Goal: Transaction & Acquisition: Purchase product/service

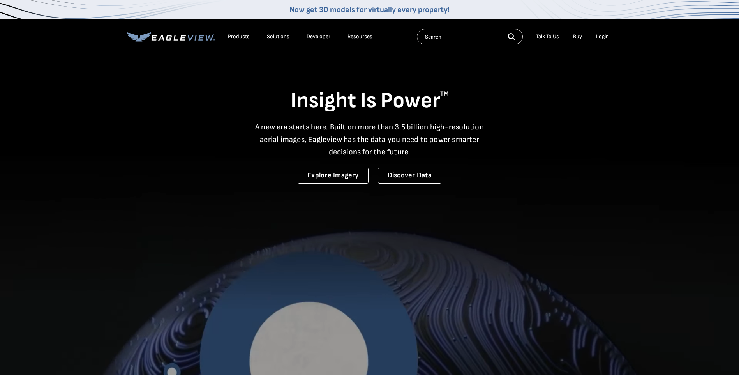
click at [600, 34] on div "Login" at bounding box center [602, 36] width 13 height 7
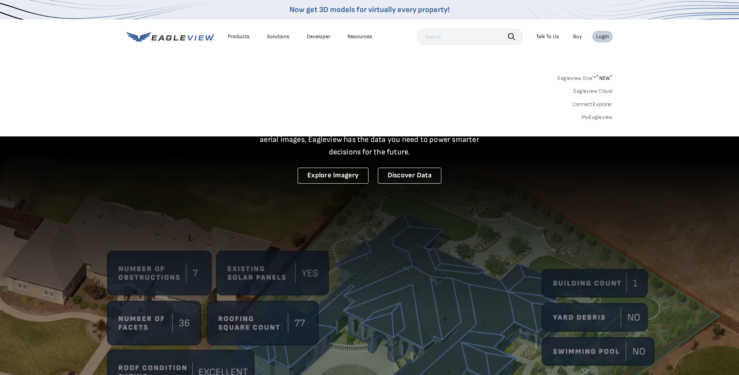
click at [590, 118] on link "MyEagleview" at bounding box center [597, 117] width 31 height 7
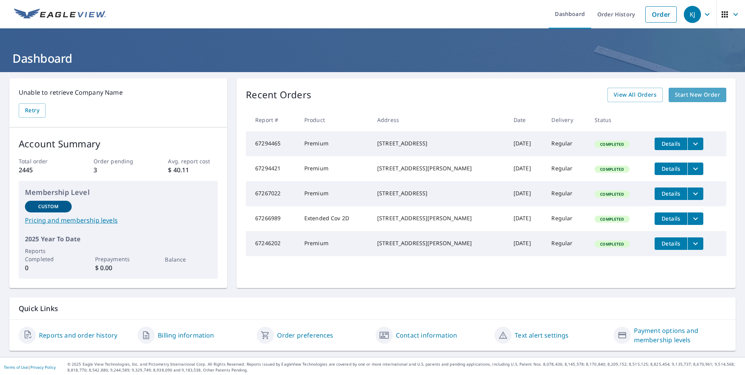
click at [685, 96] on span "Start New Order" at bounding box center [697, 95] width 45 height 10
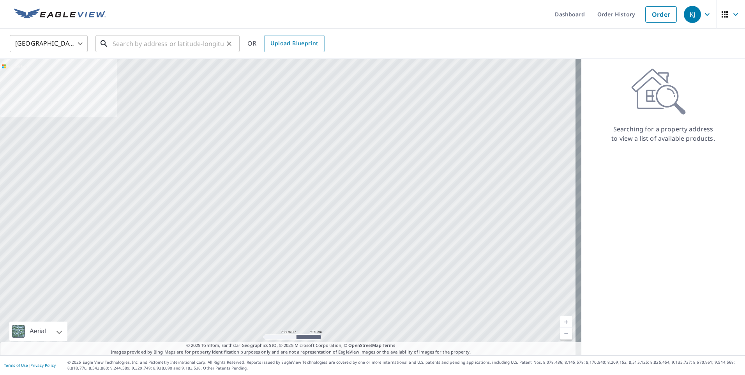
click at [207, 46] on input "text" at bounding box center [168, 44] width 111 height 22
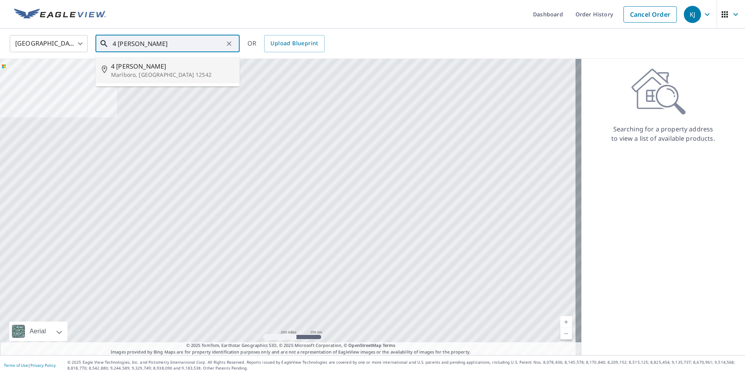
click at [153, 70] on span "4 Chillura Ln" at bounding box center [172, 66] width 122 height 9
type input "4 Chillura Ln Marlboro, NY 12542"
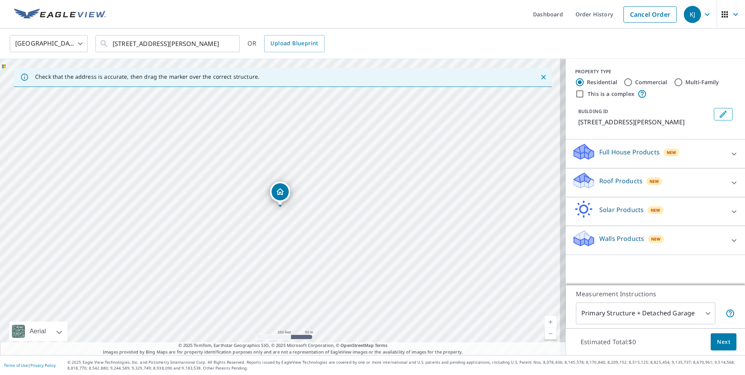
click at [601, 182] on p "Roof Products" at bounding box center [620, 180] width 43 height 9
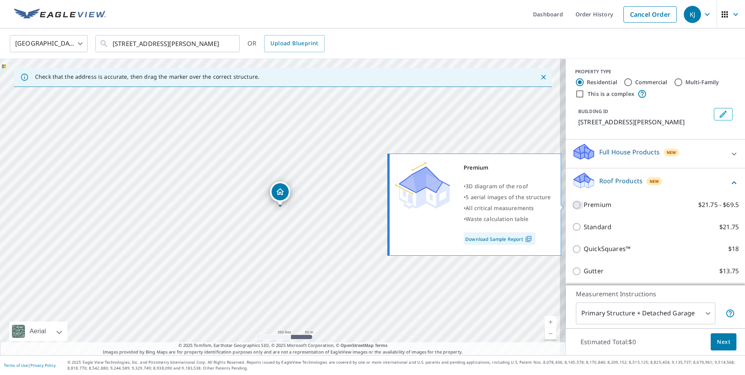
click at [572, 202] on input "Premium $21.75 - $69.5" at bounding box center [578, 204] width 12 height 9
checkbox input "true"
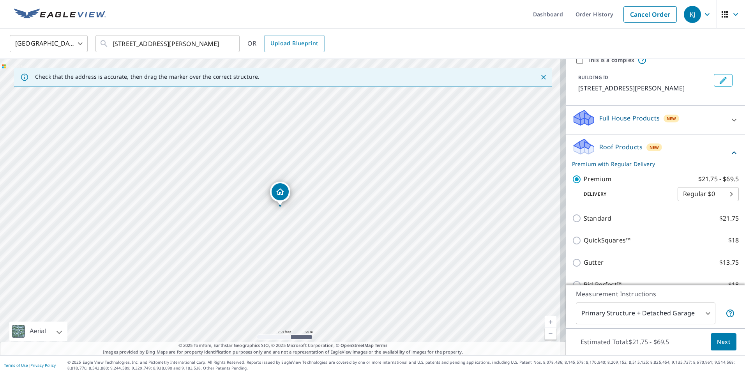
scroll to position [106, 0]
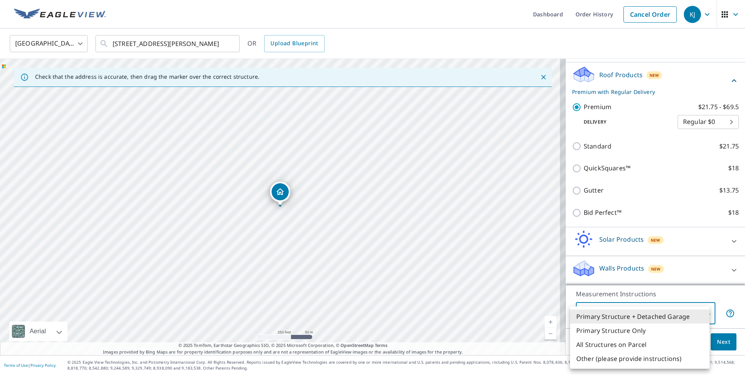
click at [621, 311] on body "KJ KJ Dashboard Order History Cancel Order KJ United States US ​ 4 Chillura Ln …" at bounding box center [372, 187] width 745 height 375
click at [618, 329] on li "Primary Structure Only" at bounding box center [640, 330] width 140 height 14
type input "2"
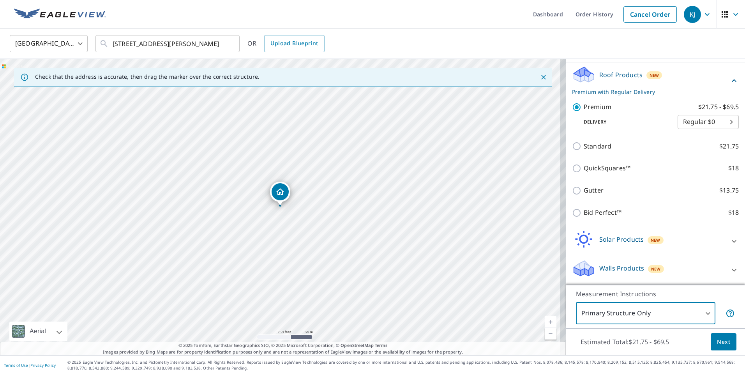
click at [717, 343] on span "Next" at bounding box center [723, 342] width 13 height 10
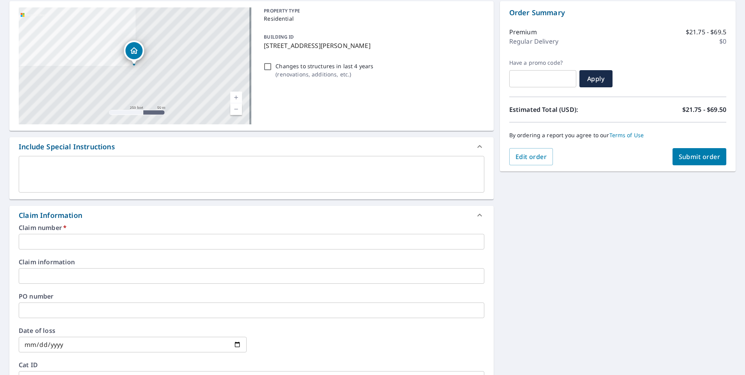
scroll to position [78, 0]
click at [87, 240] on input "text" at bounding box center [252, 241] width 466 height 16
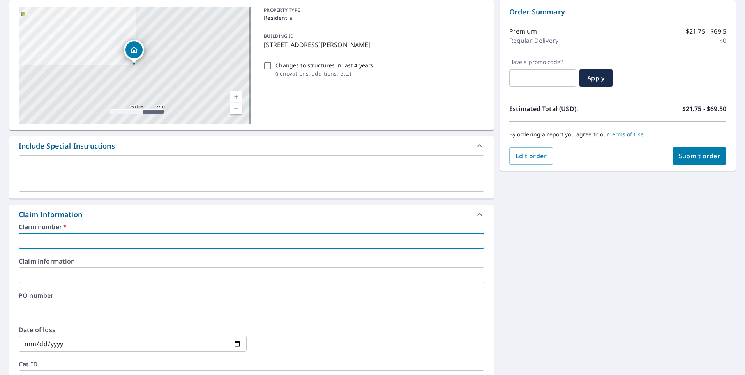
paste input "7890453"
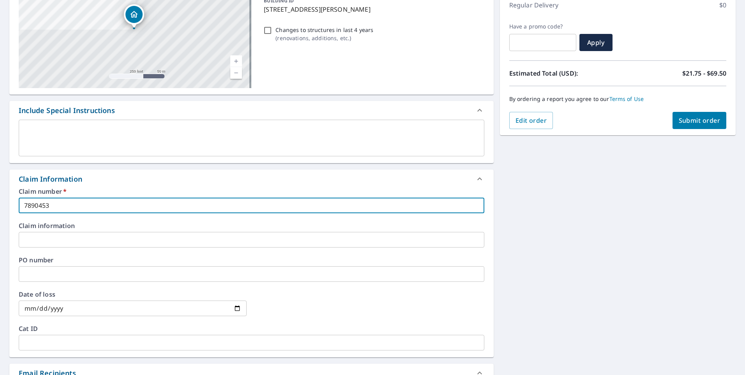
scroll to position [195, 0]
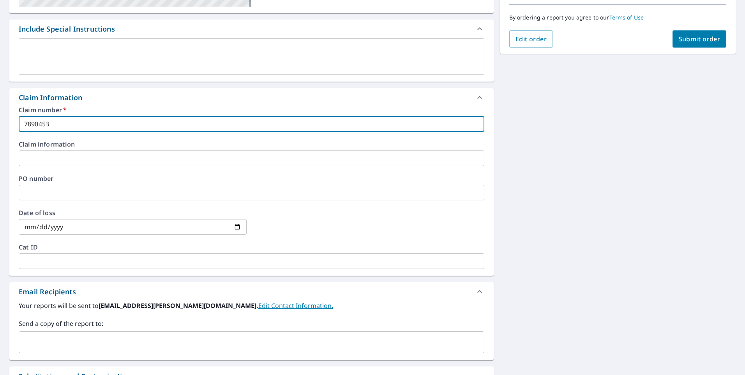
type input "7890453"
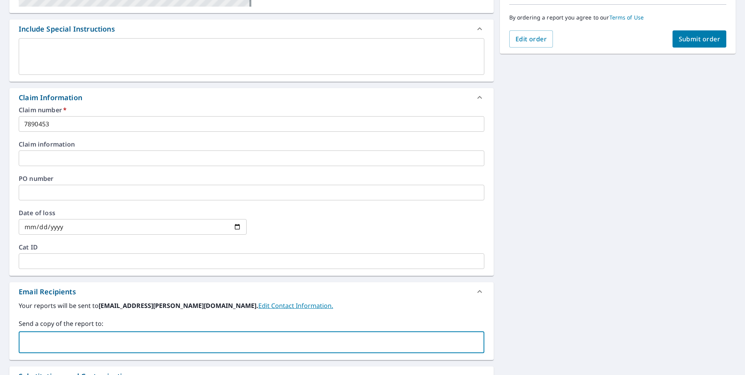
click at [48, 343] on input "text" at bounding box center [245, 342] width 447 height 15
type input "tdonohue@richards-supply.com"
click at [679, 39] on span "Submit order" at bounding box center [700, 39] width 42 height 9
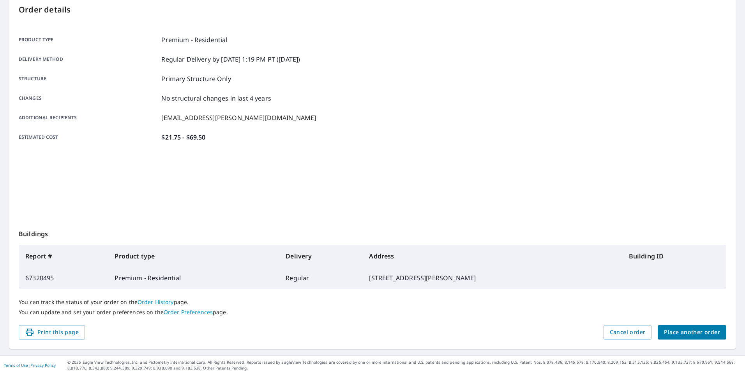
scroll to position [84, 0]
